Goal: Navigation & Orientation: Go to known website

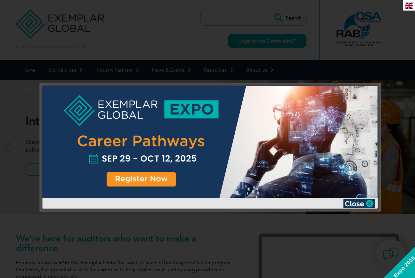
click at [294, 51] on div at bounding box center [207, 139] width 415 height 278
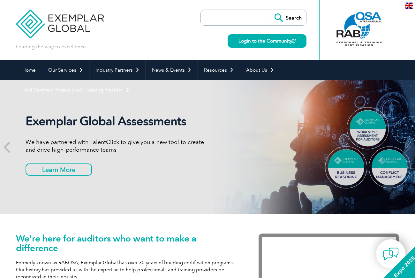
click at [46, 26] on img at bounding box center [60, 19] width 88 height 38
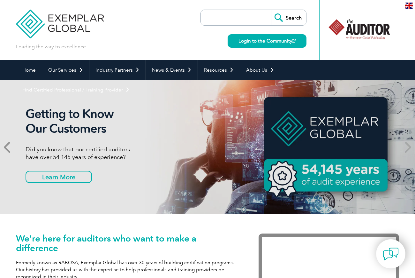
click at [12, 136] on span at bounding box center [8, 147] width 16 height 134
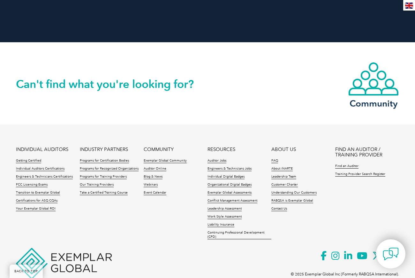
scroll to position [1472, 0]
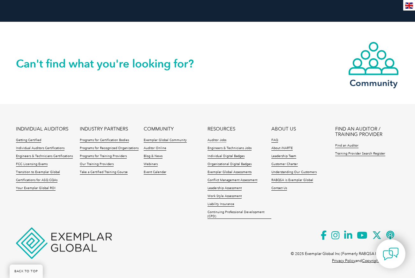
click at [213, 138] on link "Auditor Jobs" at bounding box center [217, 140] width 19 height 4
